Goal: Transaction & Acquisition: Download file/media

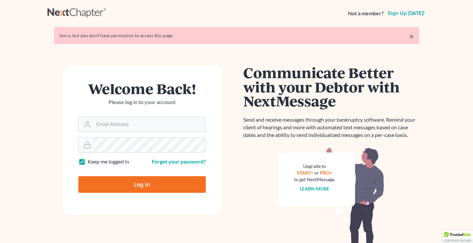
type input "[EMAIL_ADDRESS][DOMAIN_NAME]"
click at [136, 185] on input "Log In" at bounding box center [141, 184] width 127 height 17
type input "Thinking..."
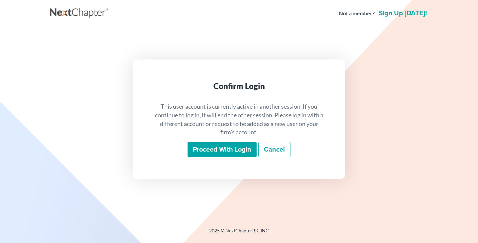
click at [224, 149] on input "Proceed with login" at bounding box center [222, 149] width 69 height 15
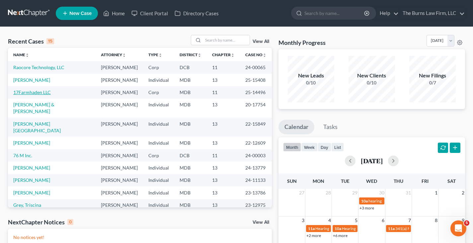
click at [44, 94] on link "17Farmhaden LLC" at bounding box center [32, 92] width 38 height 6
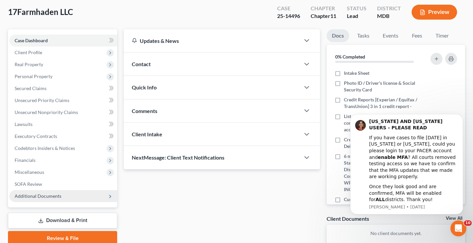
scroll to position [75, 0]
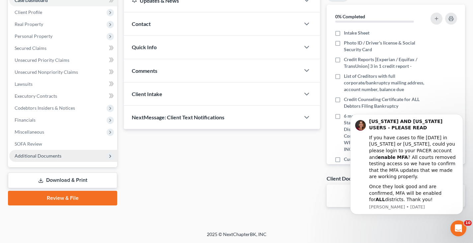
click at [61, 155] on span "Additional Documents" at bounding box center [63, 156] width 108 height 12
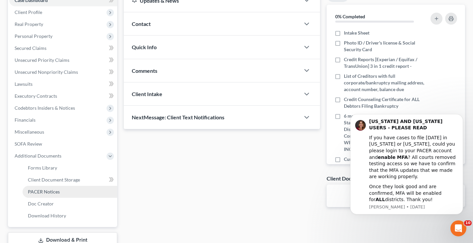
click at [55, 193] on span "PACER Notices" at bounding box center [44, 192] width 32 height 6
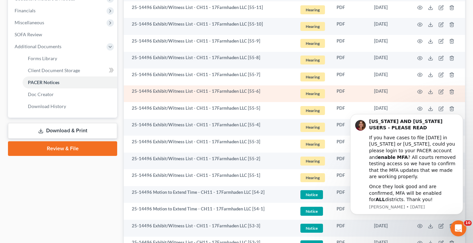
scroll to position [199, 0]
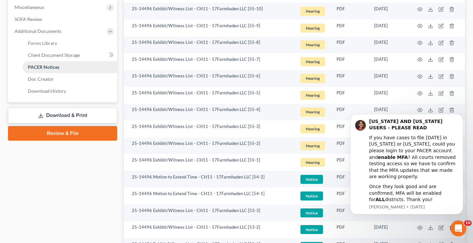
click at [54, 67] on span "PACER Notices" at bounding box center [44, 67] width 32 height 6
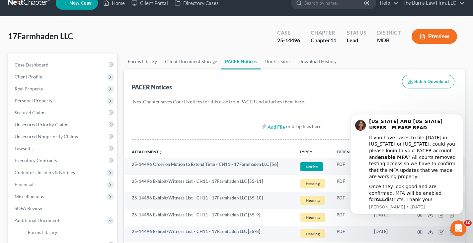
scroll to position [0, 0]
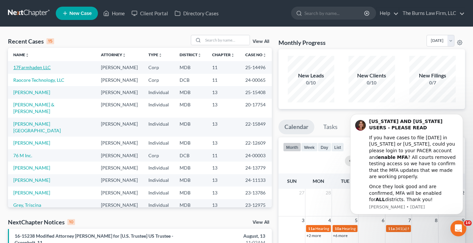
click at [36, 66] on link "17Farmhaden LLC" at bounding box center [32, 67] width 38 height 6
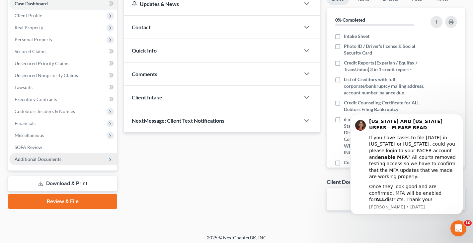
scroll to position [75, 0]
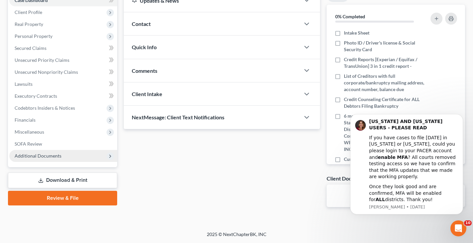
click at [56, 157] on span "Additional Documents" at bounding box center [38, 156] width 47 height 6
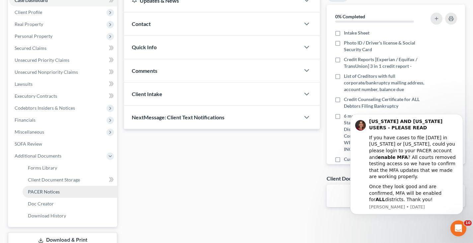
click at [55, 193] on span "PACER Notices" at bounding box center [44, 192] width 32 height 6
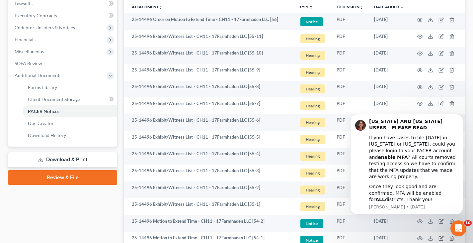
scroll to position [66, 0]
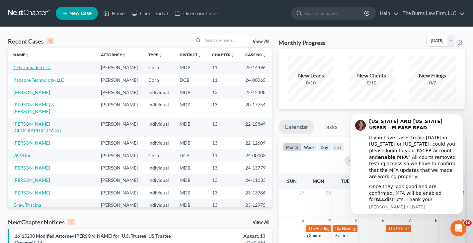
click at [42, 68] on link "17Farmhaden LLC" at bounding box center [32, 67] width 38 height 6
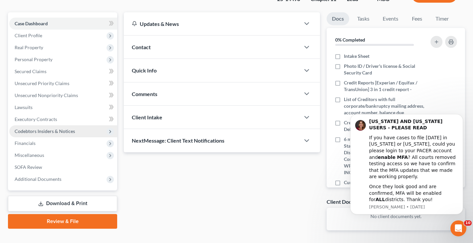
scroll to position [75, 0]
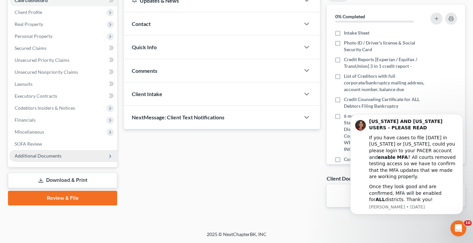
click at [51, 157] on span "Additional Documents" at bounding box center [38, 156] width 47 height 6
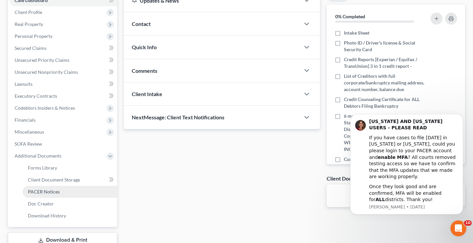
click at [50, 190] on span "PACER Notices" at bounding box center [44, 192] width 32 height 6
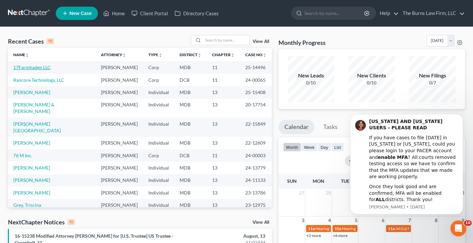
click at [23, 65] on link "17Farmhaden LLC" at bounding box center [32, 67] width 38 height 6
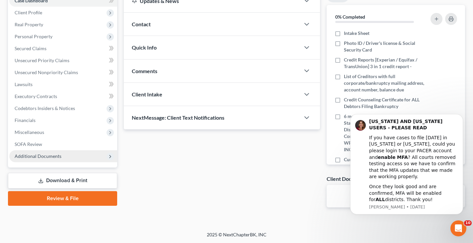
scroll to position [75, 0]
click at [52, 153] on span "Additional Documents" at bounding box center [38, 156] width 47 height 6
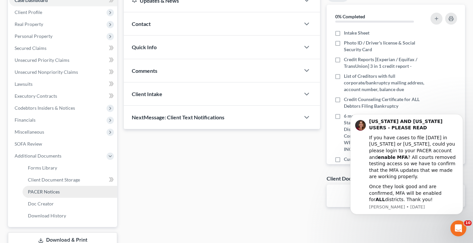
click at [44, 192] on span "PACER Notices" at bounding box center [44, 192] width 32 height 6
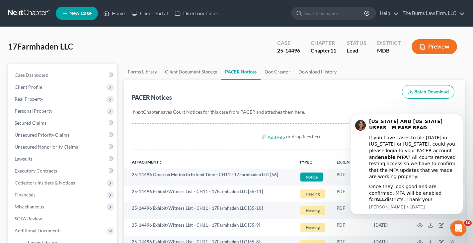
scroll to position [33, 0]
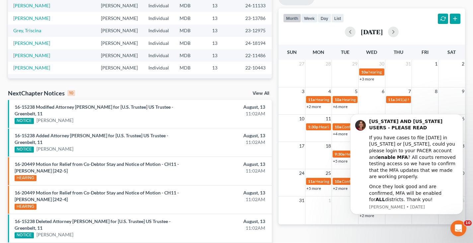
scroll to position [133, 0]
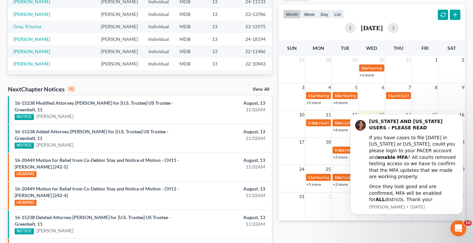
click at [260, 88] on link "View All" at bounding box center [261, 89] width 17 height 5
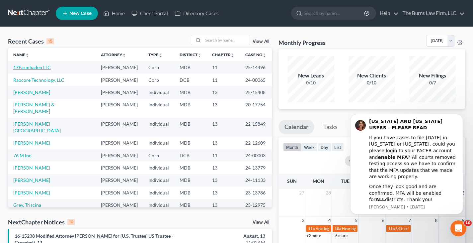
click at [45, 65] on link "17Farmhaden LLC" at bounding box center [32, 67] width 38 height 6
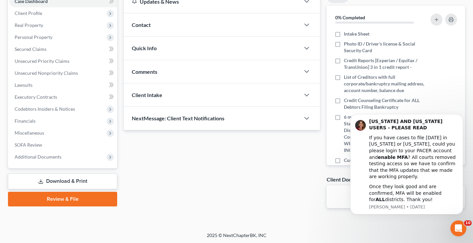
scroll to position [75, 0]
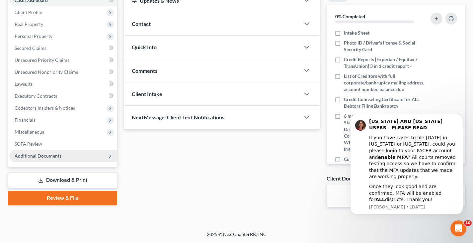
click at [42, 153] on span "Additional Documents" at bounding box center [38, 156] width 47 height 6
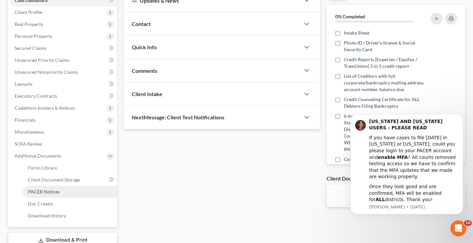
click at [52, 195] on link "PACER Notices" at bounding box center [70, 192] width 95 height 12
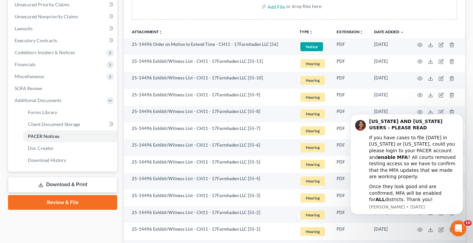
scroll to position [133, 0]
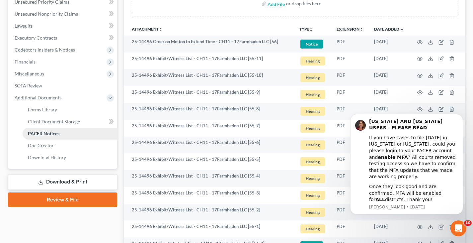
click at [45, 133] on span "PACER Notices" at bounding box center [44, 133] width 32 height 6
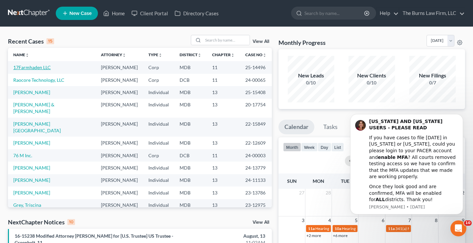
click at [29, 67] on link "17Farmhaden LLC" at bounding box center [32, 67] width 38 height 6
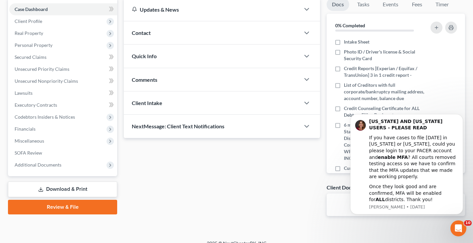
scroll to position [66, 0]
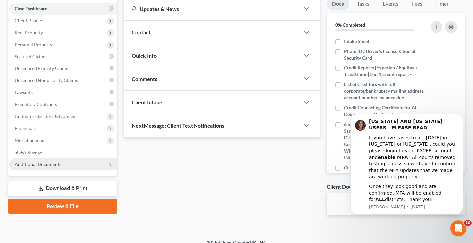
click at [51, 166] on span "Additional Documents" at bounding box center [38, 164] width 47 height 6
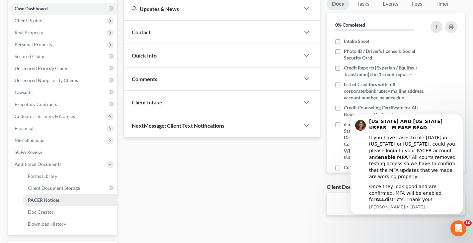
click at [51, 203] on link "PACER Notices" at bounding box center [70, 200] width 95 height 12
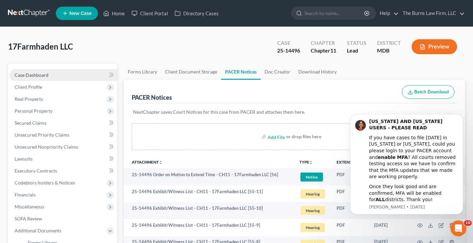
click at [36, 76] on span "Case Dashboard" at bounding box center [32, 75] width 34 height 6
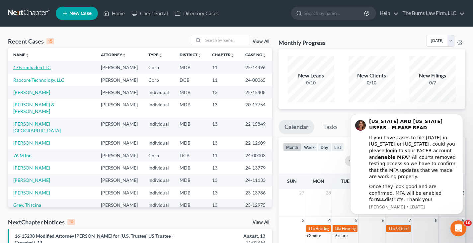
click at [41, 68] on link "17Farmhaden LLC" at bounding box center [32, 67] width 38 height 6
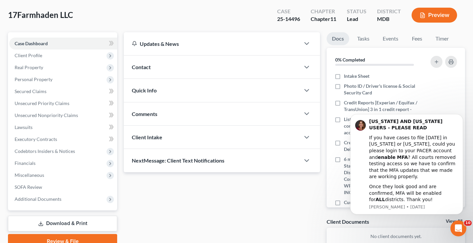
scroll to position [75, 0]
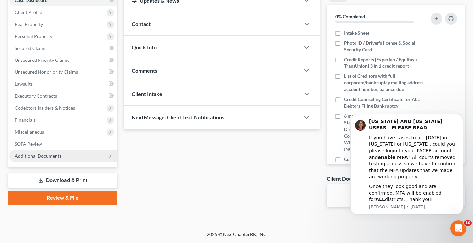
click at [50, 157] on span "Additional Documents" at bounding box center [38, 156] width 47 height 6
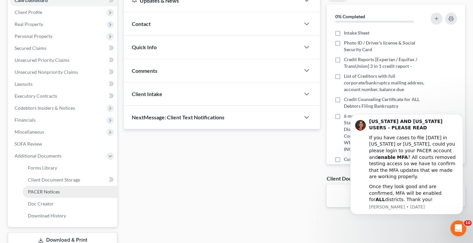
click at [52, 193] on span "PACER Notices" at bounding box center [44, 192] width 32 height 6
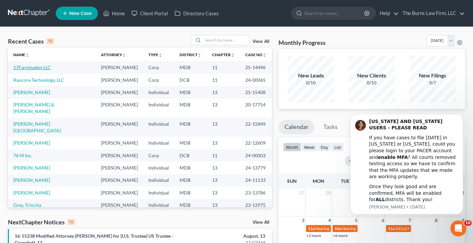
click at [45, 68] on link "17Farmhaden LLC" at bounding box center [32, 67] width 38 height 6
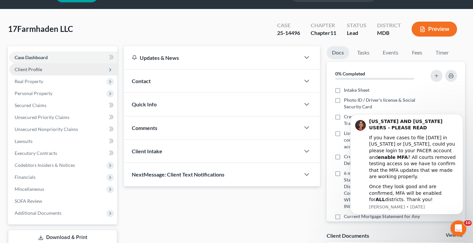
scroll to position [33, 0]
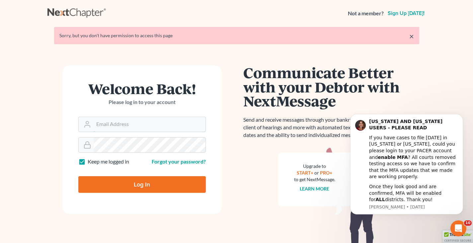
type input "burnslaw6@gmail.com"
click at [144, 179] on input "Log In" at bounding box center [141, 184] width 127 height 17
type input "Thinking..."
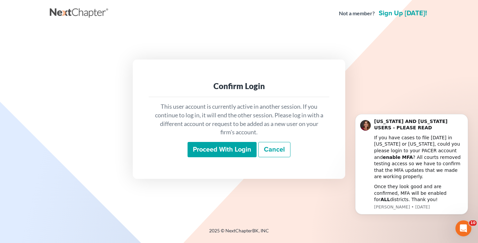
click at [210, 148] on input "Proceed with login" at bounding box center [222, 149] width 69 height 15
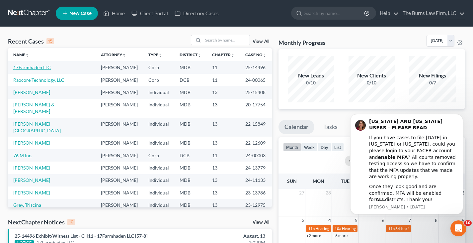
click at [35, 68] on link "17Farmhaden LLC" at bounding box center [32, 67] width 38 height 6
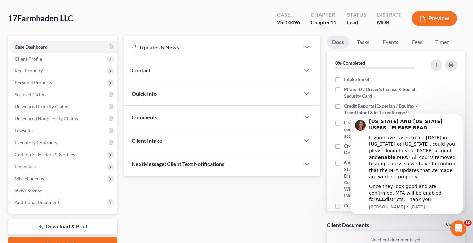
scroll to position [66, 0]
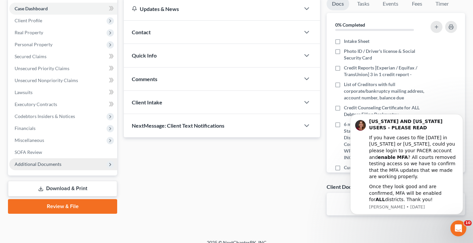
click at [41, 165] on span "Additional Documents" at bounding box center [38, 164] width 47 height 6
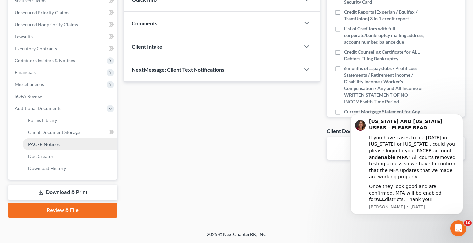
click at [50, 145] on span "PACER Notices" at bounding box center [44, 144] width 32 height 6
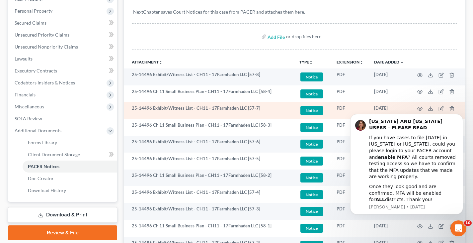
scroll to position [100, 0]
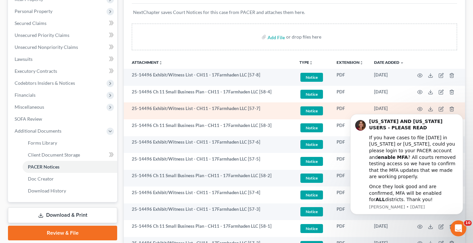
click at [314, 82] on span "Notice" at bounding box center [311, 77] width 23 height 9
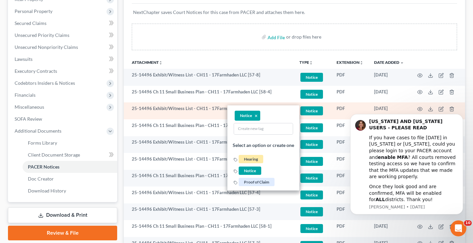
click at [196, 117] on td "25-14496 Exhibit/Witness List - CH11 - 17Farmhaden LLC [57-7]" at bounding box center [209, 110] width 170 height 17
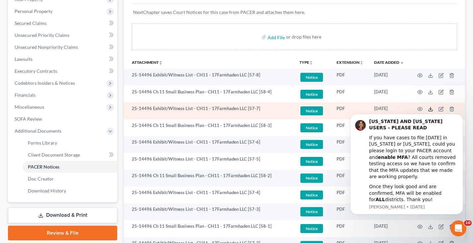
click at [431, 109] on polyline at bounding box center [431, 109] width 2 height 1
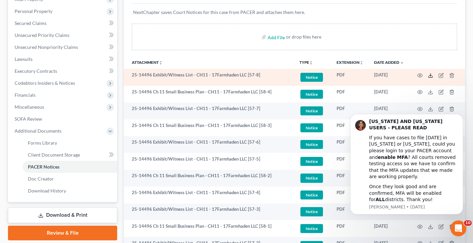
click at [432, 75] on polyline at bounding box center [431, 75] width 2 height 1
